Goal: Information Seeking & Learning: Learn about a topic

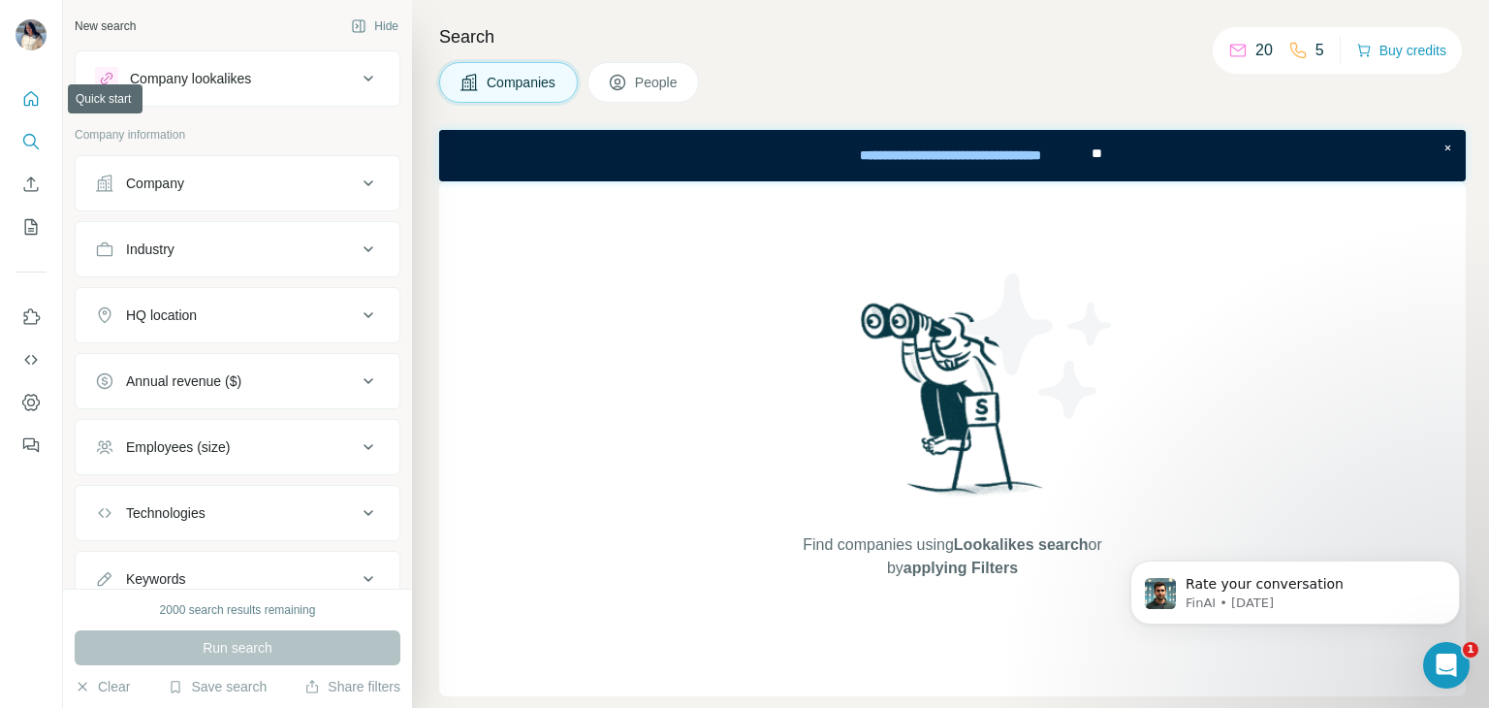
click at [28, 110] on button "Quick start" at bounding box center [31, 98] width 31 height 35
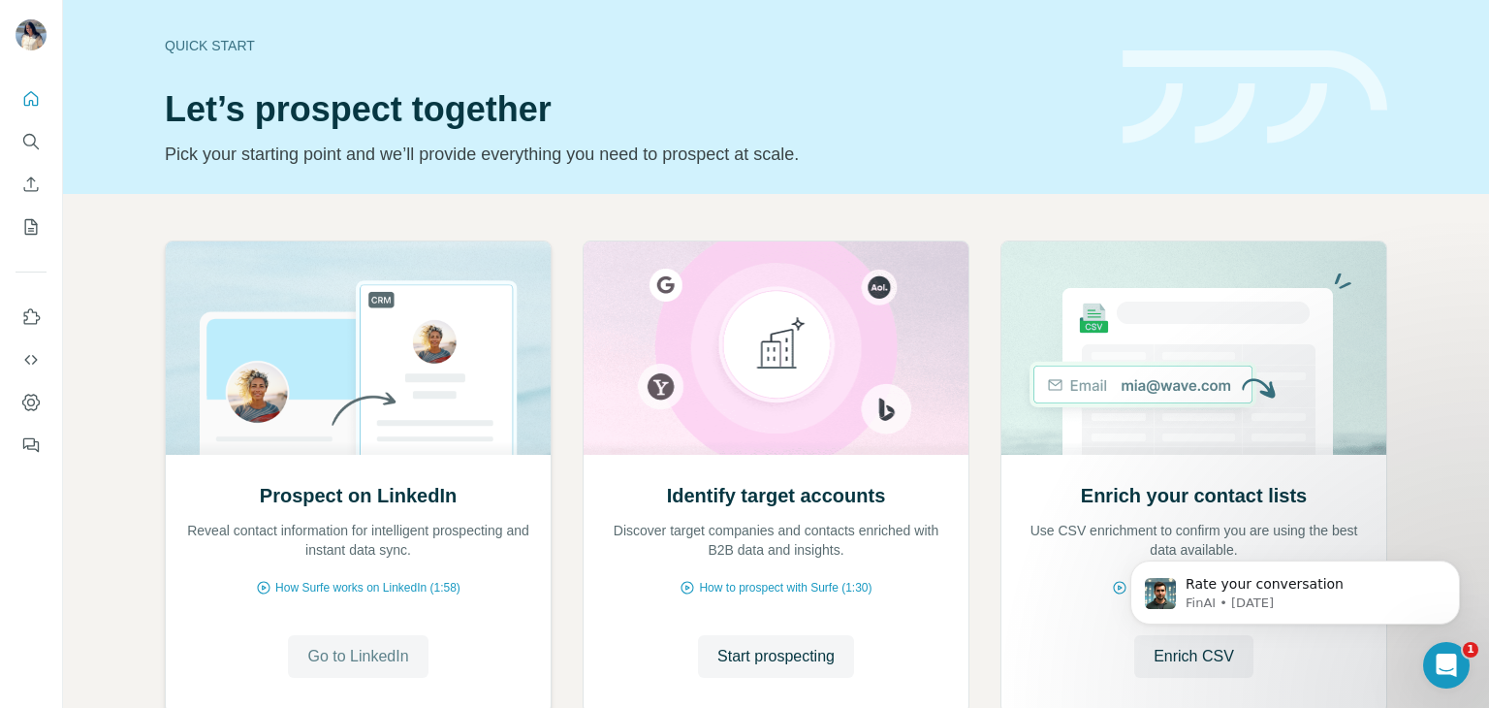
click at [372, 655] on span "Go to LinkedIn" at bounding box center [357, 656] width 101 height 23
click at [33, 139] on icon "Search" at bounding box center [30, 141] width 19 height 19
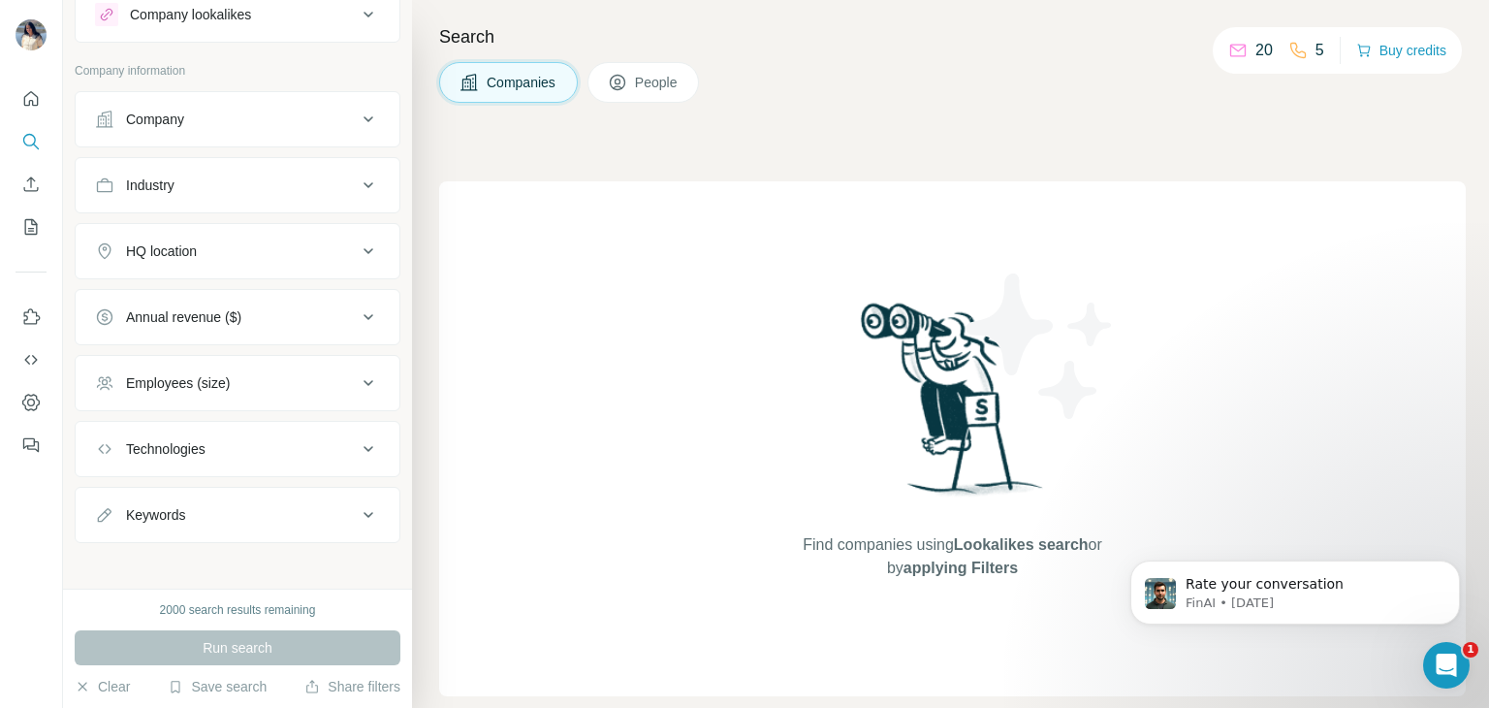
scroll to position [70, 0]
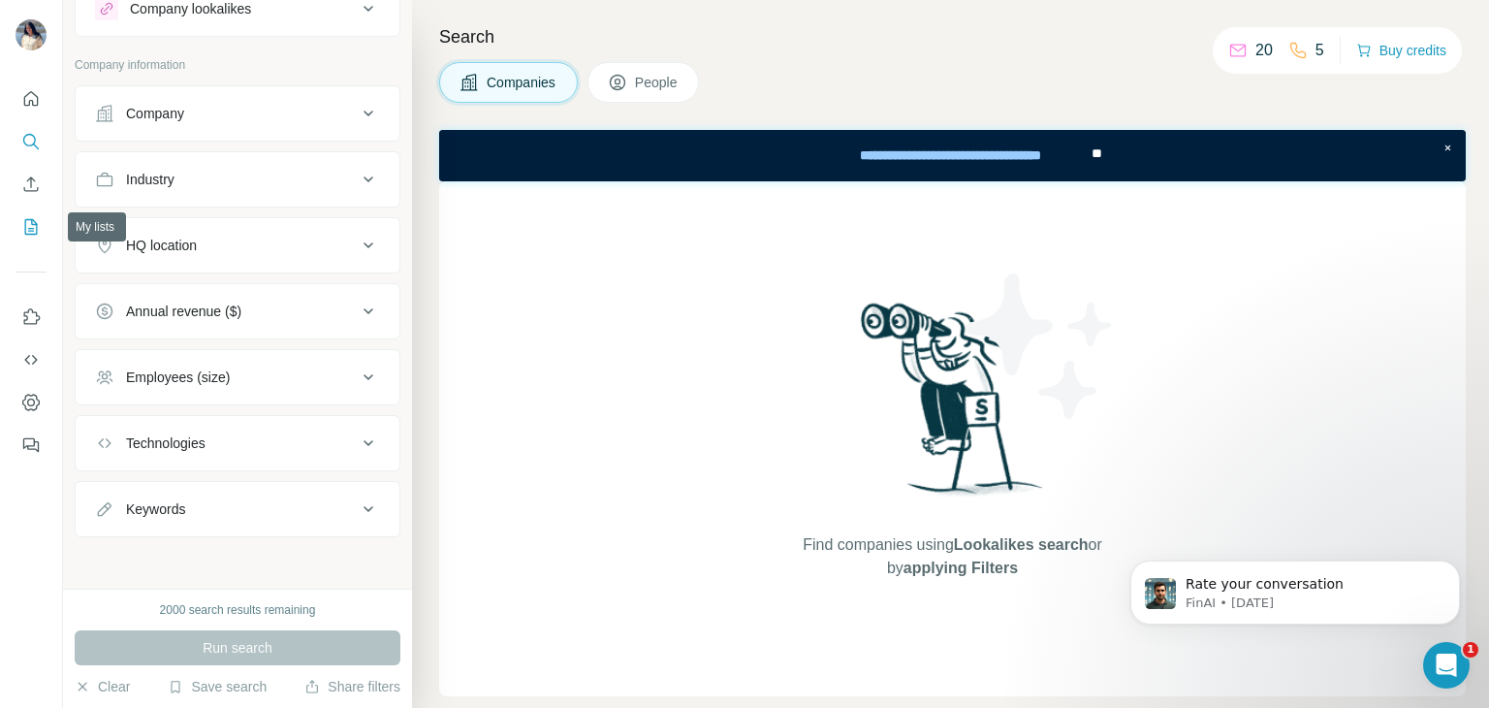
click at [38, 224] on icon "My lists" at bounding box center [30, 226] width 19 height 19
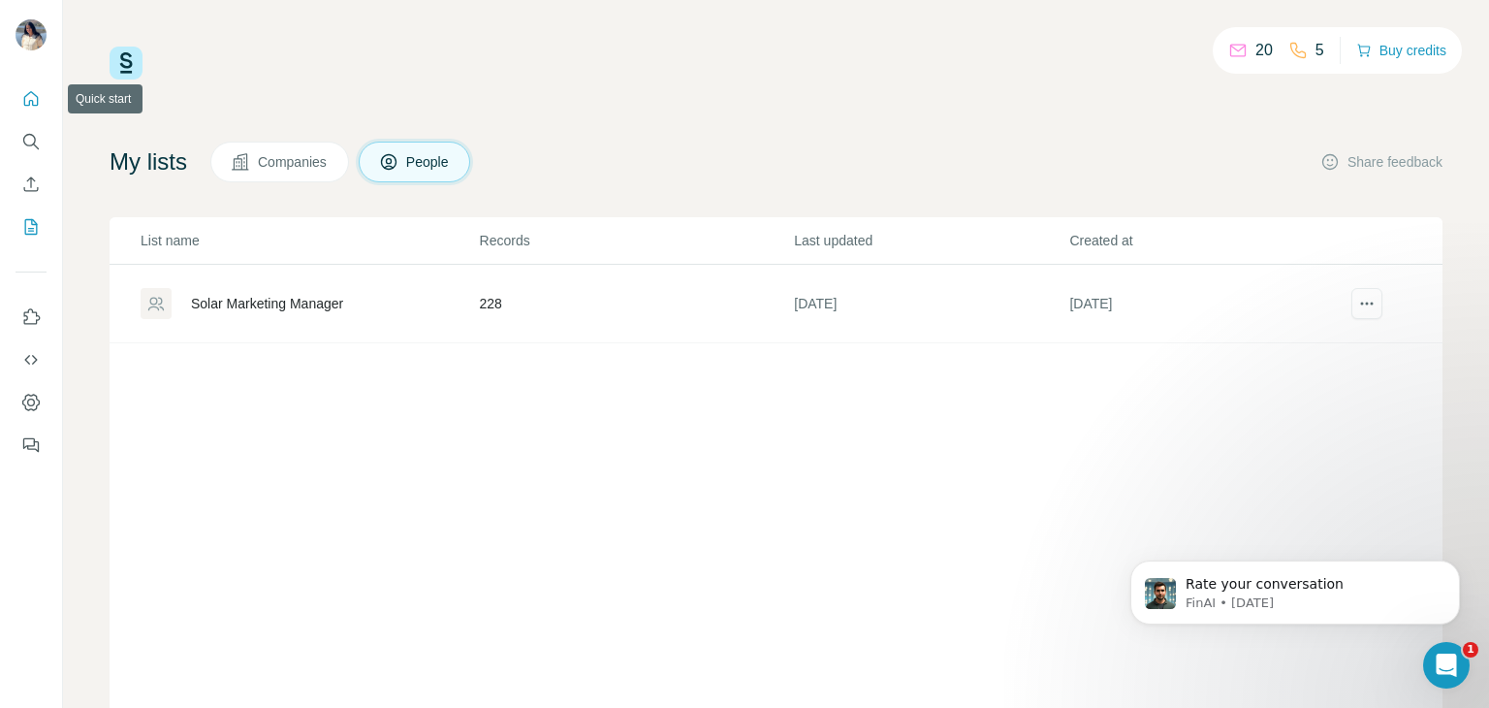
click at [18, 106] on button "Quick start" at bounding box center [31, 98] width 31 height 35
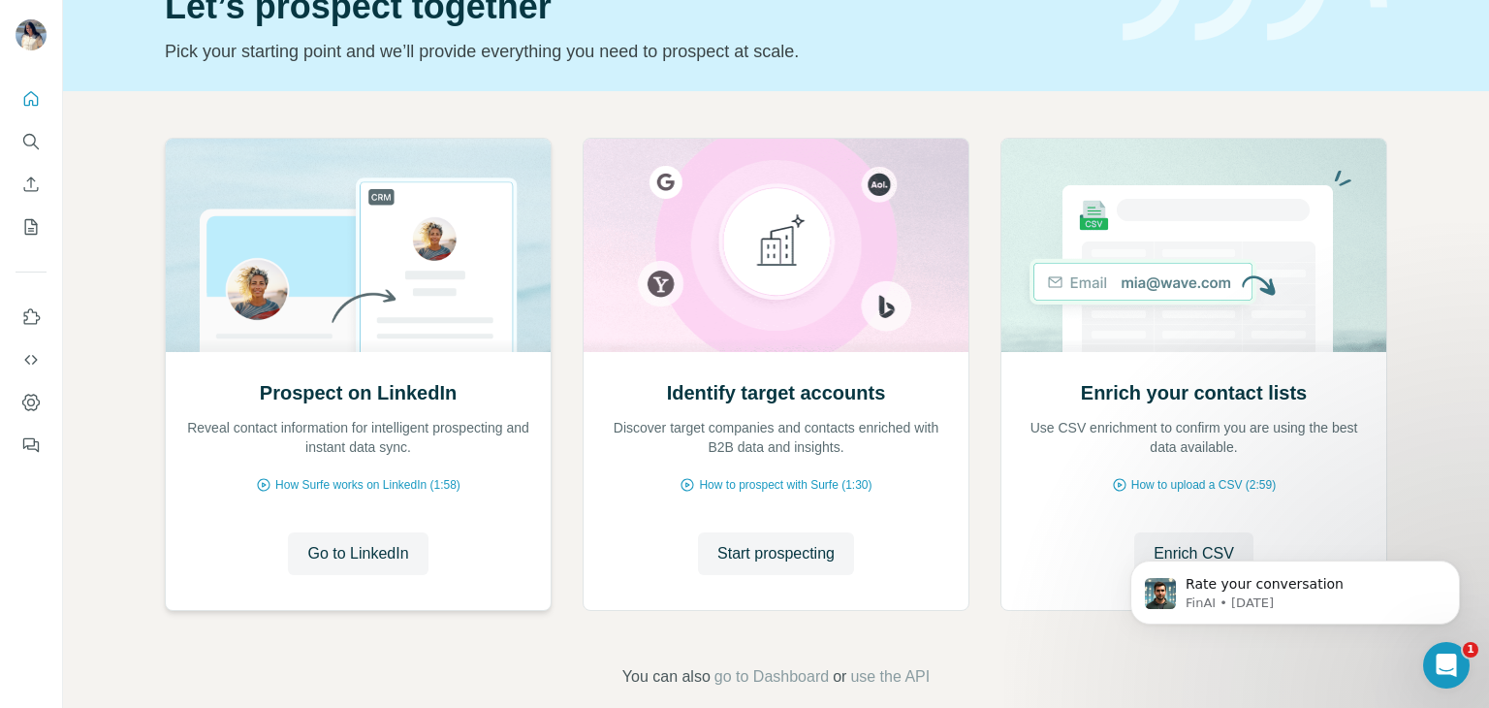
scroll to position [130, 0]
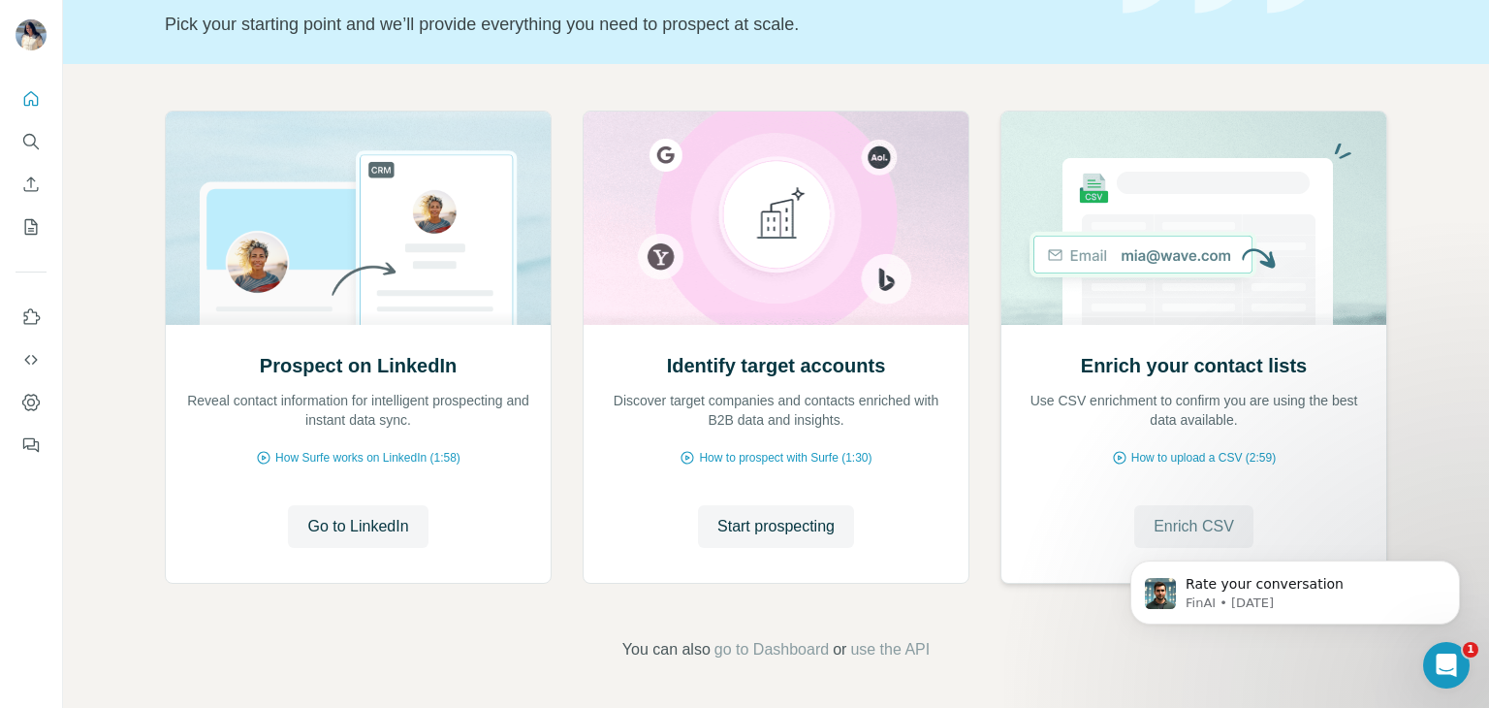
click at [1183, 513] on button "Enrich CSV" at bounding box center [1193, 526] width 119 height 43
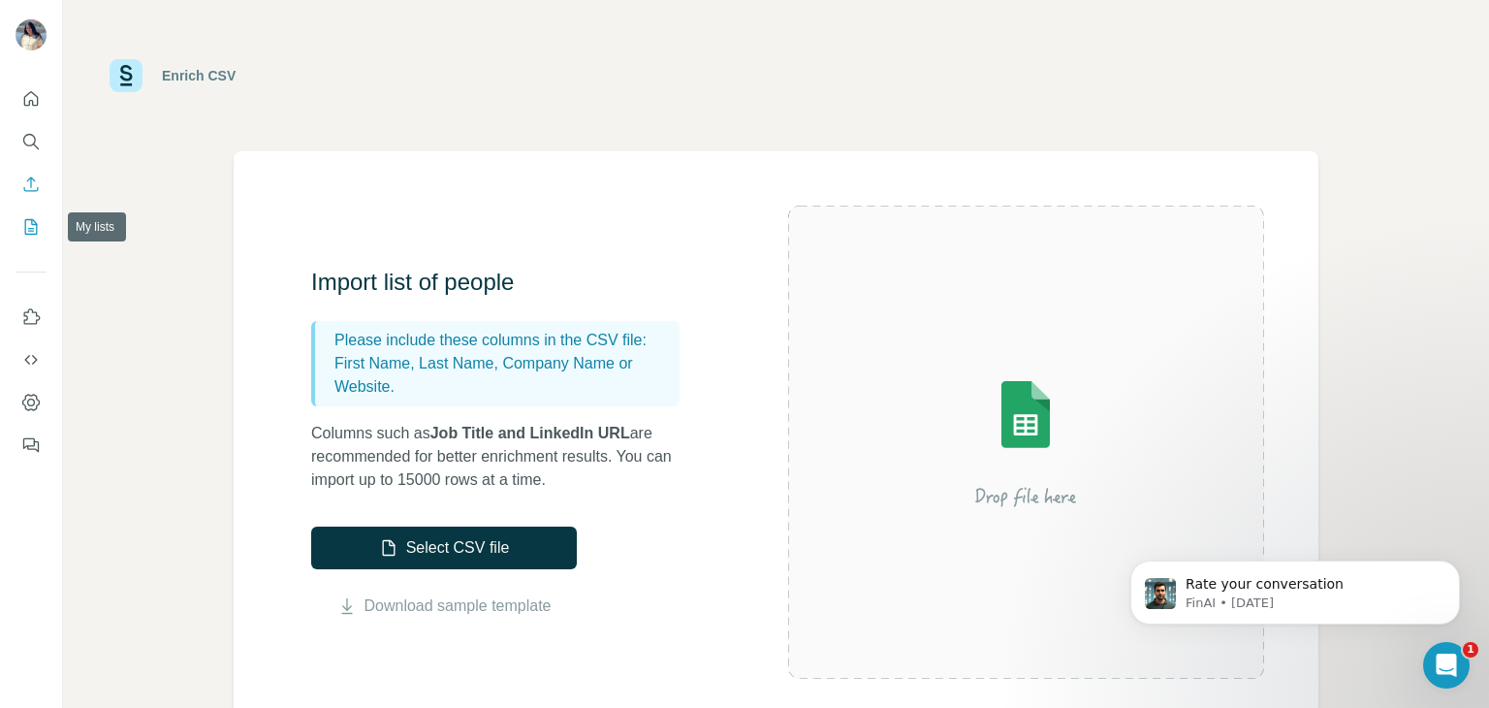
click at [35, 228] on icon "My lists" at bounding box center [30, 226] width 19 height 19
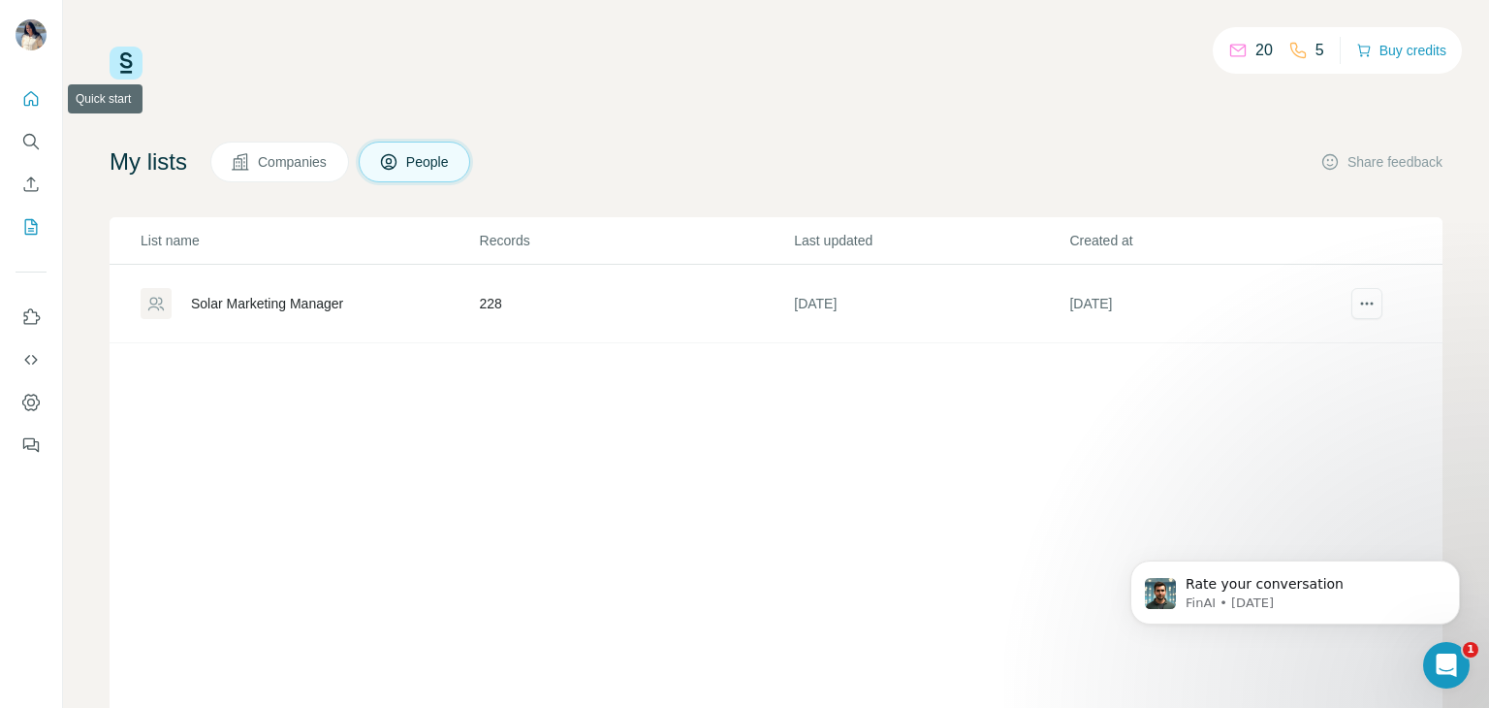
click at [31, 110] on button "Quick start" at bounding box center [31, 98] width 31 height 35
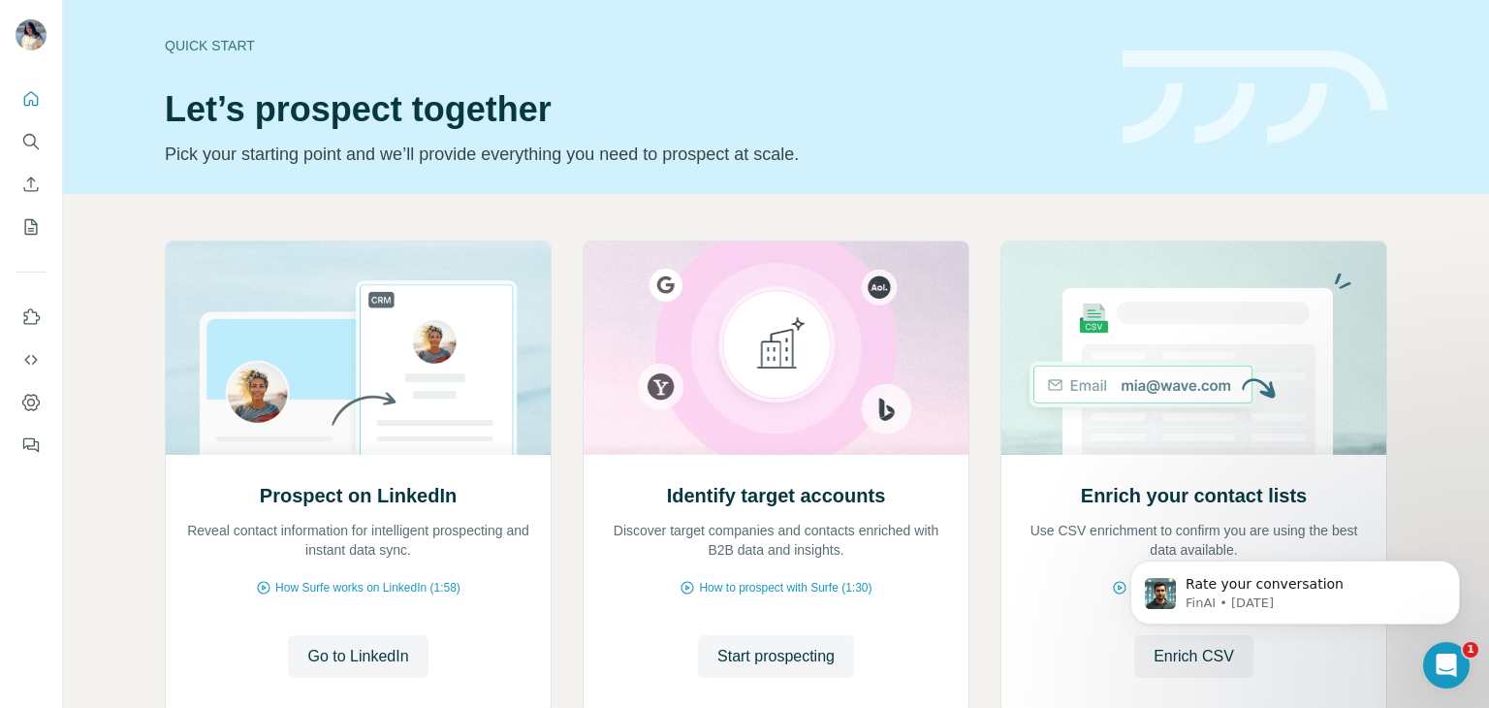
click at [193, 39] on div "Quick start" at bounding box center [632, 45] width 934 height 19
click at [27, 139] on icon "Search" at bounding box center [30, 141] width 19 height 19
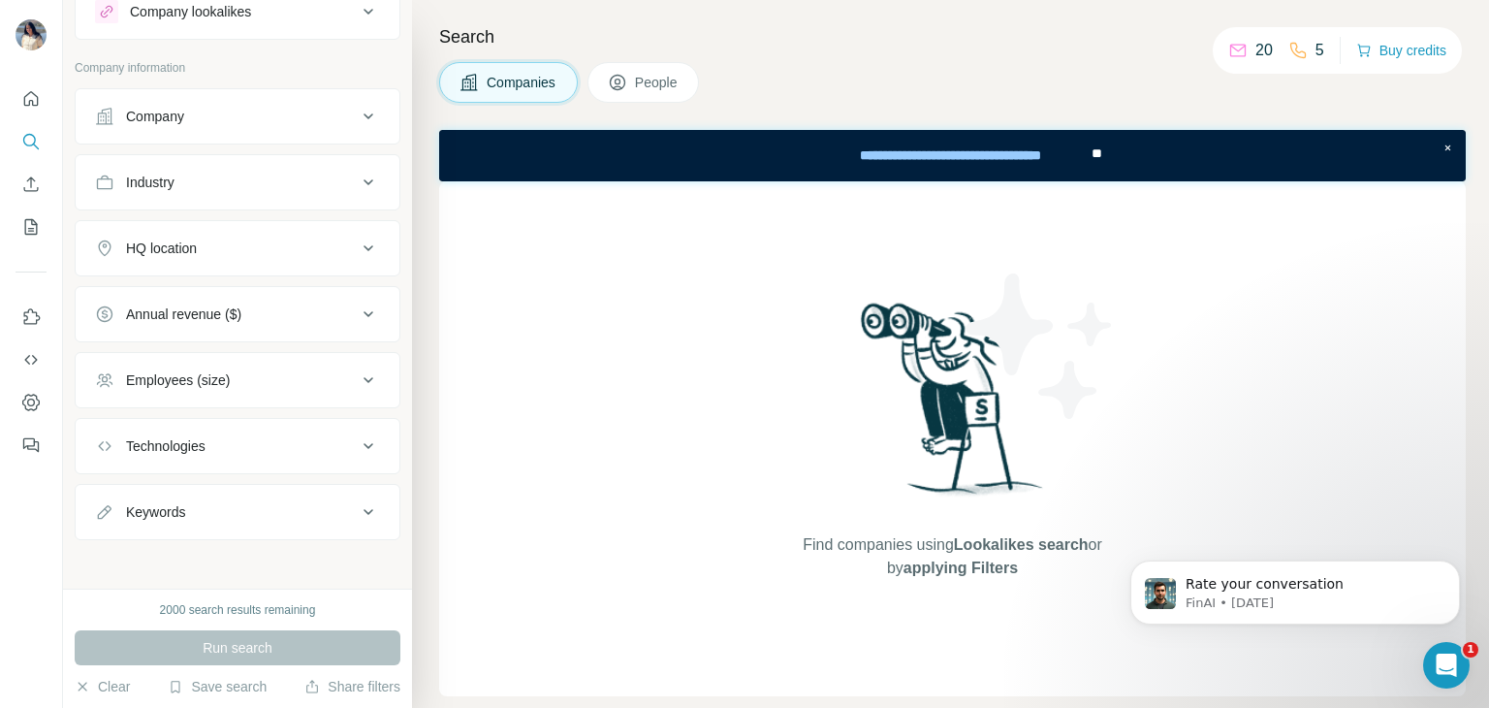
scroll to position [70, 0]
click at [241, 260] on button "HQ location" at bounding box center [238, 245] width 324 height 47
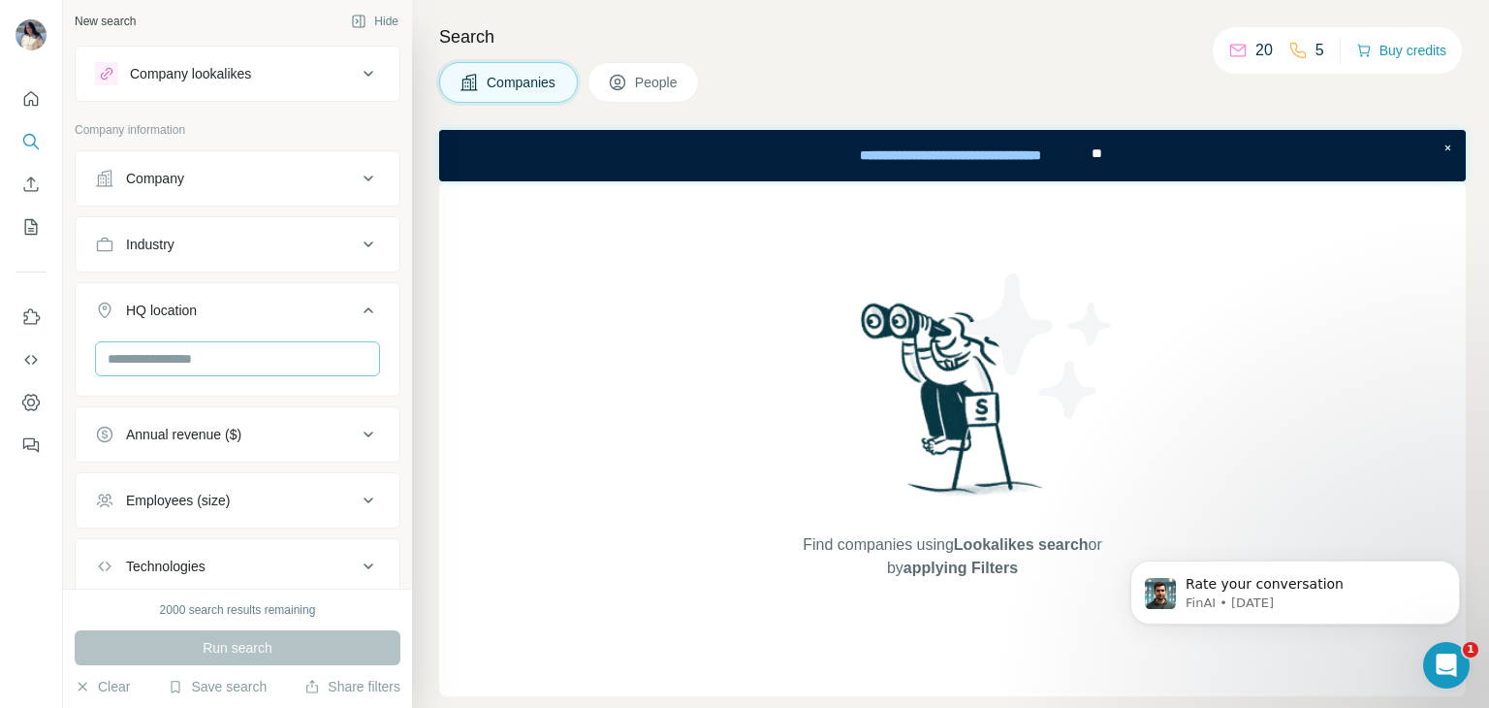
scroll to position [0, 0]
click at [228, 64] on button "Company lookalikes" at bounding box center [238, 78] width 324 height 47
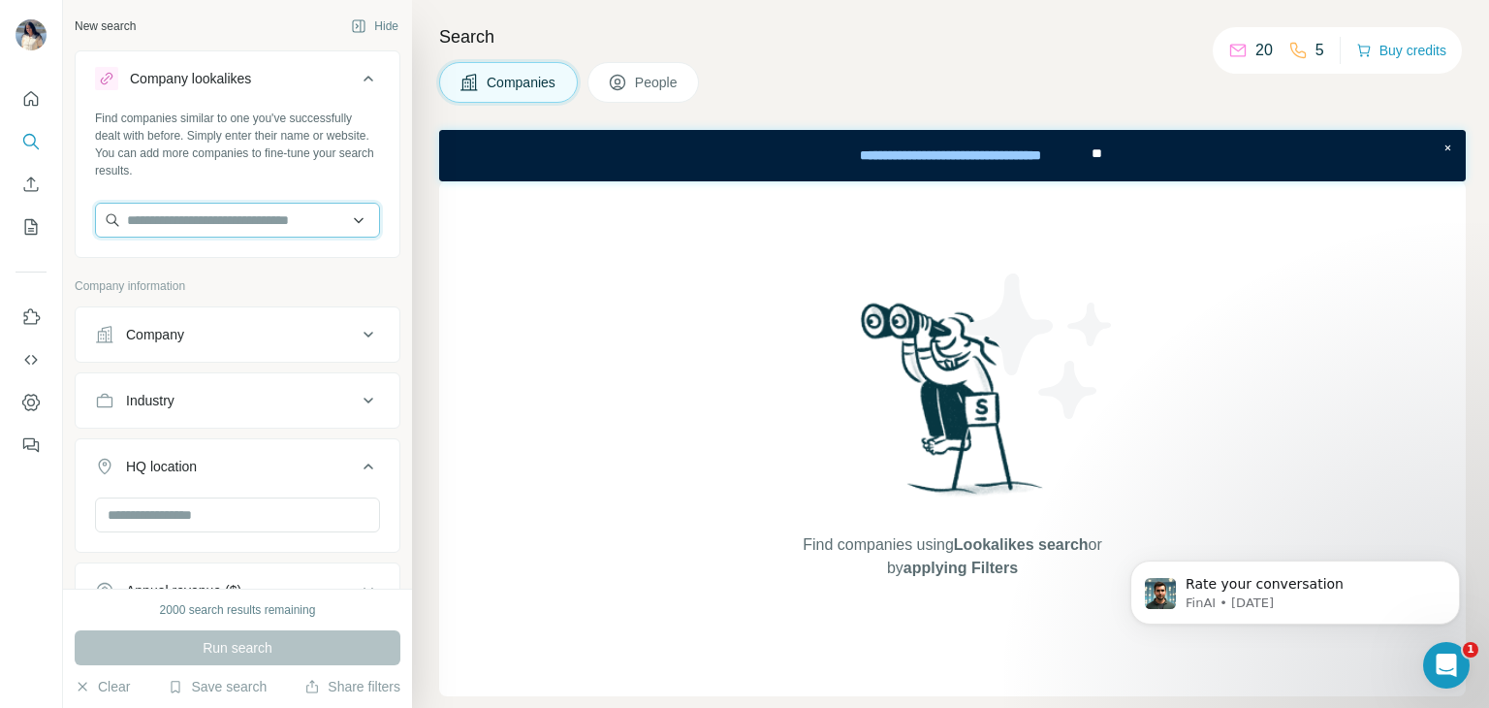
click at [301, 234] on input "text" at bounding box center [237, 220] width 285 height 35
paste input "**********"
type input "**********"
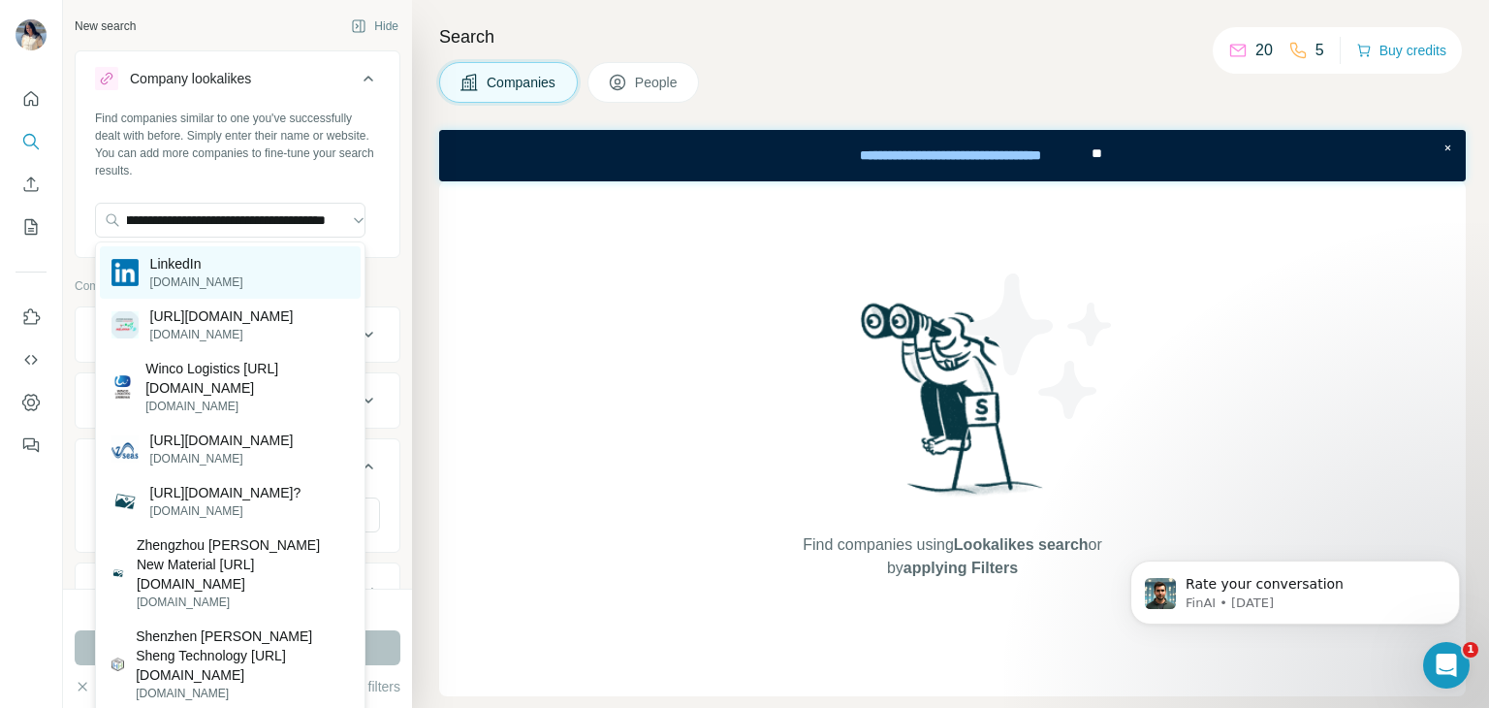
scroll to position [0, 0]
click at [300, 257] on div "LinkedIn [DOMAIN_NAME]" at bounding box center [230, 272] width 261 height 52
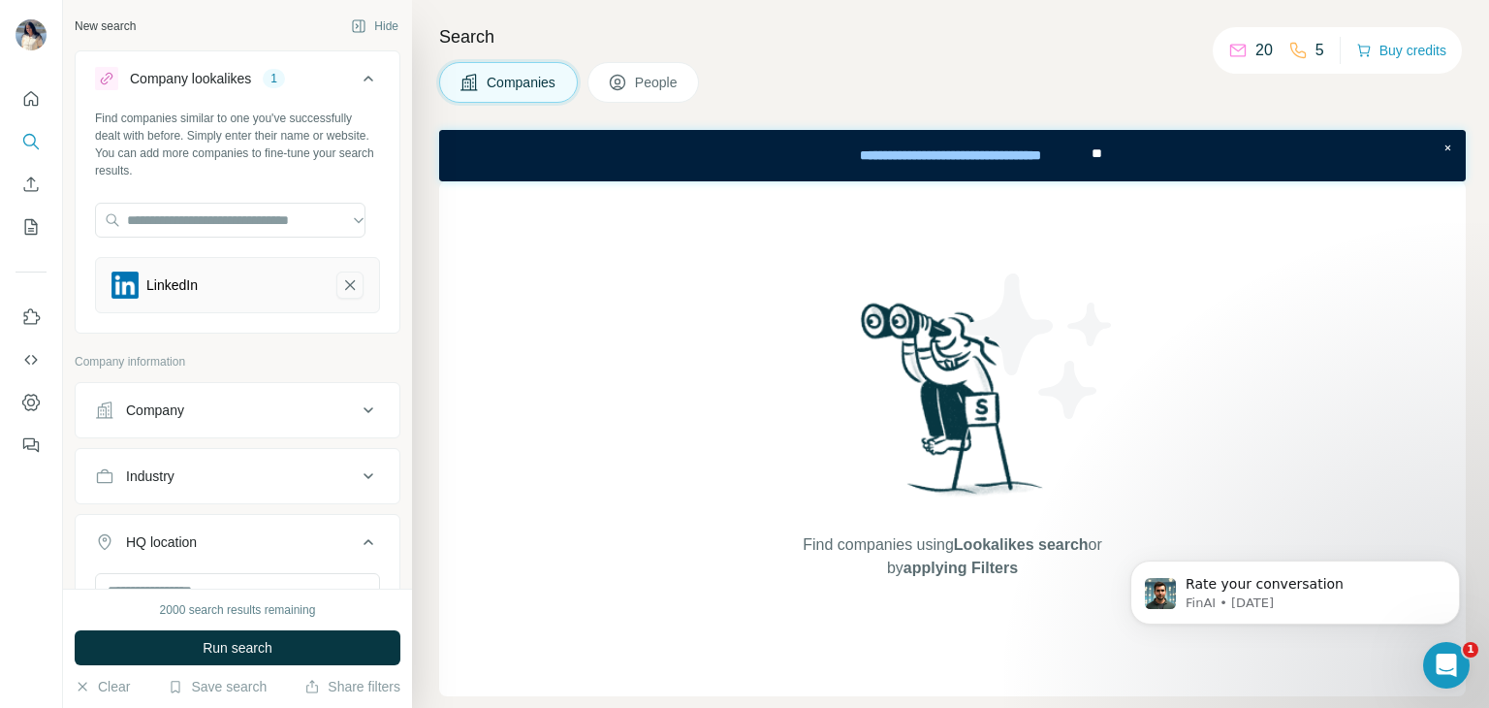
click at [341, 290] on icon "LinkedIn-remove-button" at bounding box center [349, 284] width 17 height 19
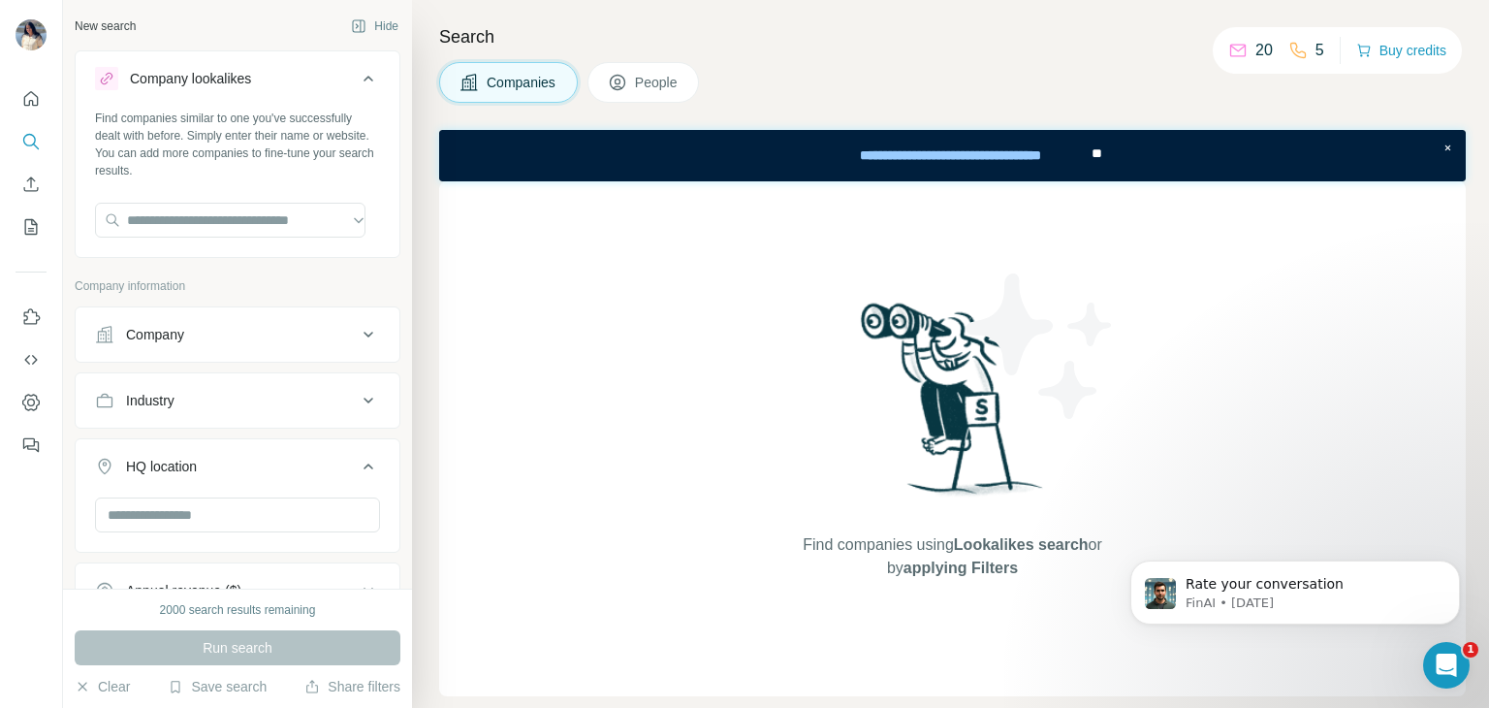
click at [635, 69] on button "People" at bounding box center [643, 82] width 112 height 41
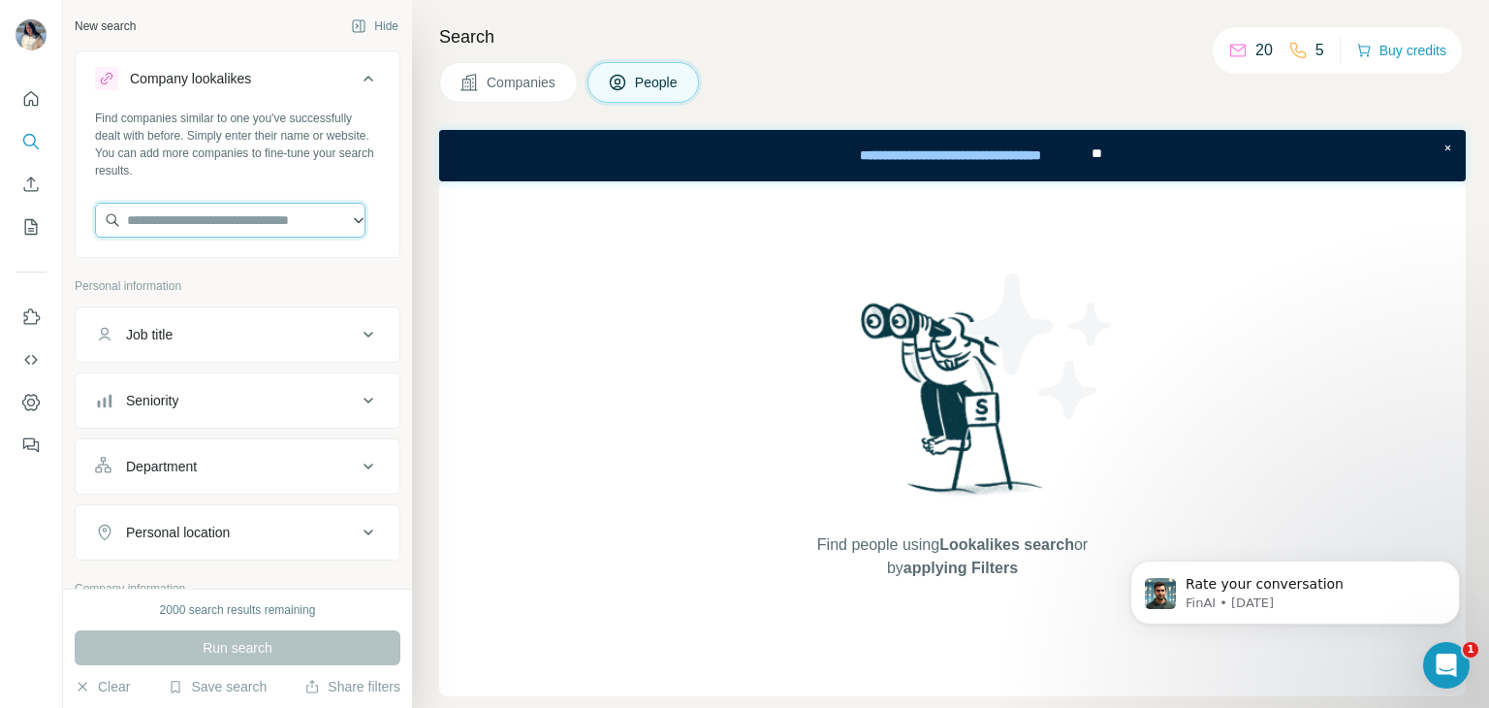
click at [302, 216] on input "text" at bounding box center [230, 220] width 270 height 35
paste input "**********"
type input "**********"
click at [589, 427] on div "Find people using Lookalikes search or by applying Filters" at bounding box center [952, 438] width 1027 height 515
